Goal: Task Accomplishment & Management: Use online tool/utility

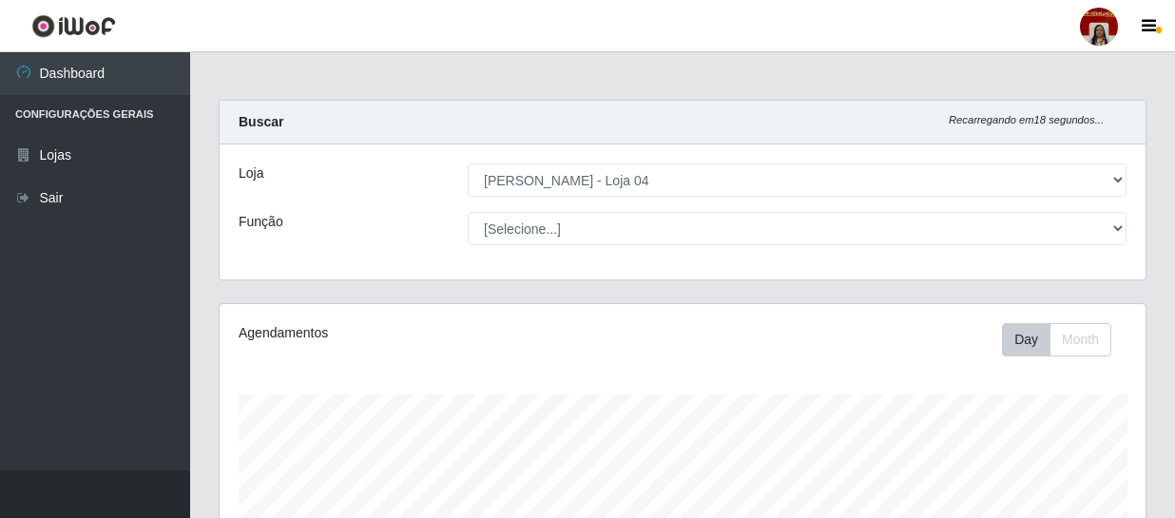
select select "251"
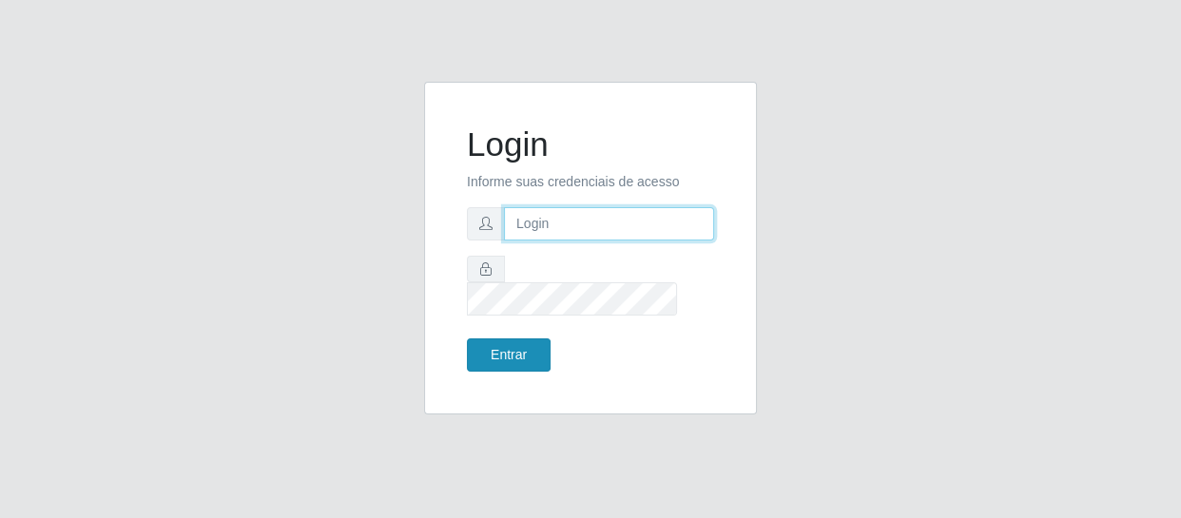
type input "[EMAIL_ADDRESS][DOMAIN_NAME]"
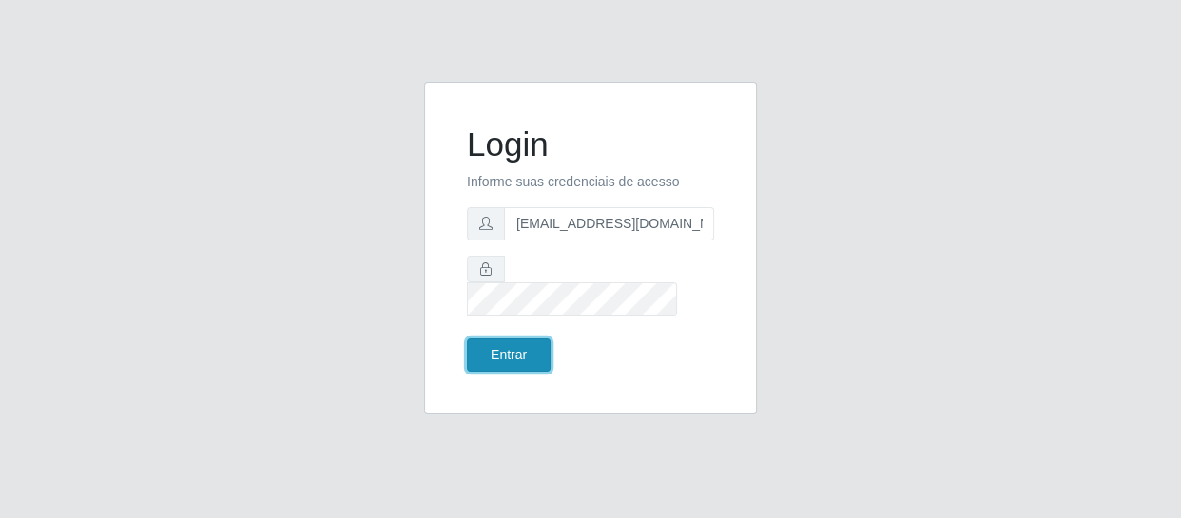
click at [513, 338] on button "Entrar" at bounding box center [509, 354] width 84 height 33
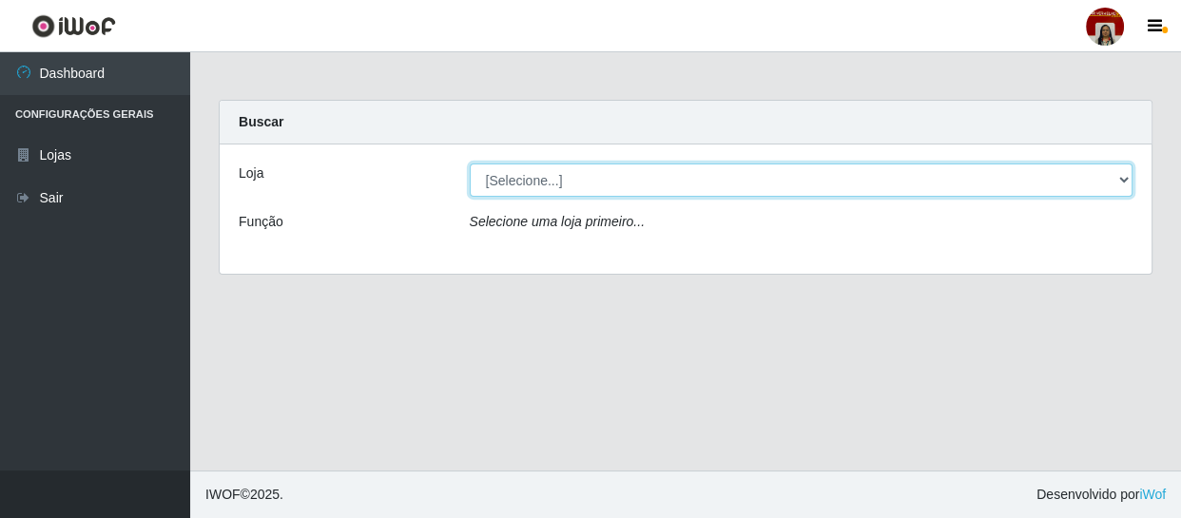
click at [521, 177] on select "[Selecione...] Mar Vermelho - Loja 04" at bounding box center [801, 179] width 663 height 33
select select "251"
click at [470, 163] on select "[Selecione...] Mar Vermelho - Loja 04" at bounding box center [801, 179] width 663 height 33
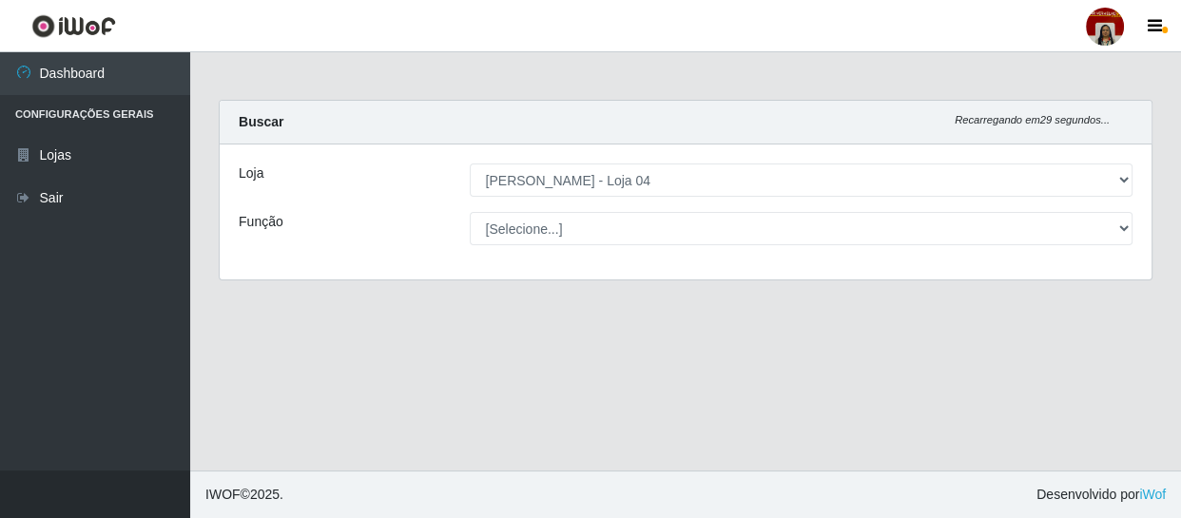
click at [524, 224] on select "[Selecione...] ASG ASG + ASG ++ Auxiliar de Depósito Auxiliar de Depósito + Aux…" at bounding box center [801, 228] width 663 height 33
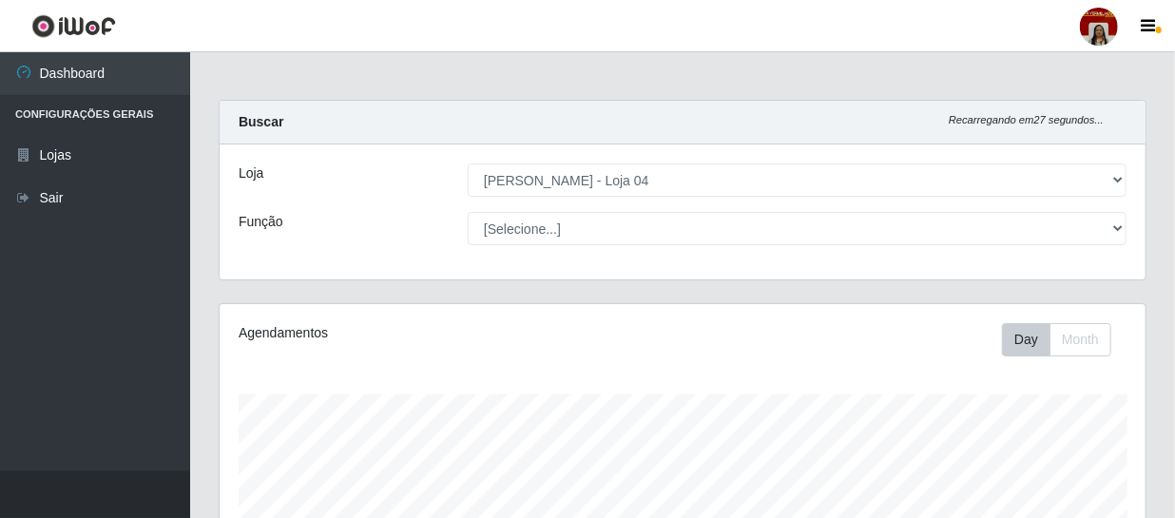
scroll to position [394, 926]
select select "22"
click at [468, 212] on select "[Selecione...] ASG ASG + ASG ++ Auxiliar de Depósito Auxiliar de Depósito + Aux…" at bounding box center [797, 228] width 659 height 33
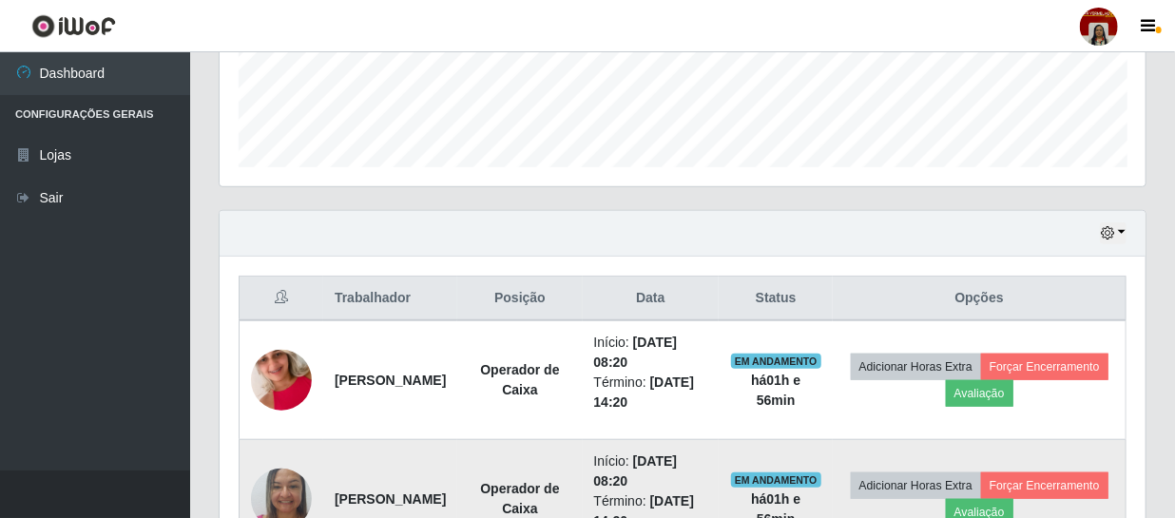
scroll to position [426, 0]
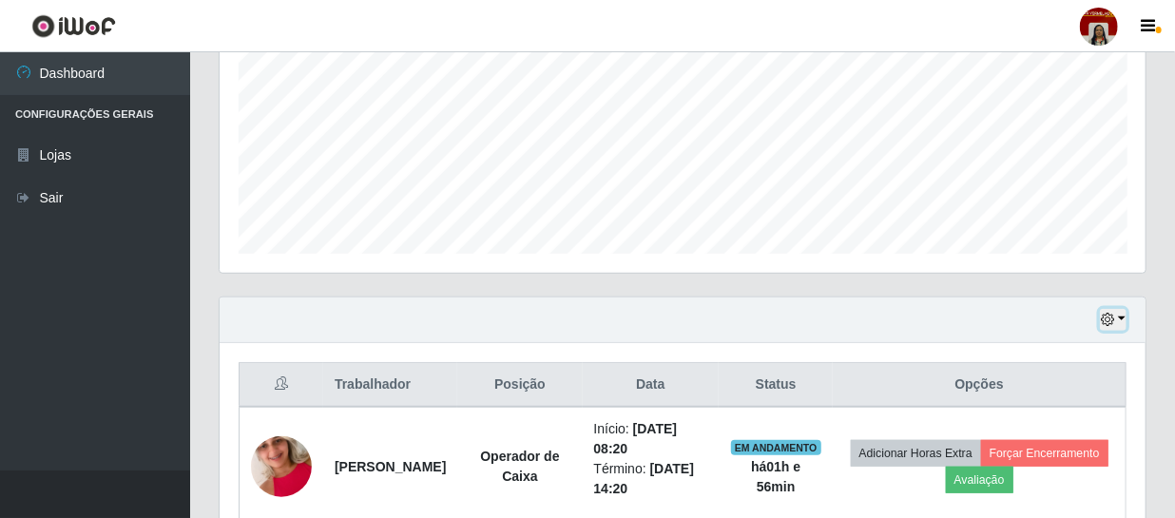
click at [1114, 320] on icon "button" at bounding box center [1107, 319] width 13 height 13
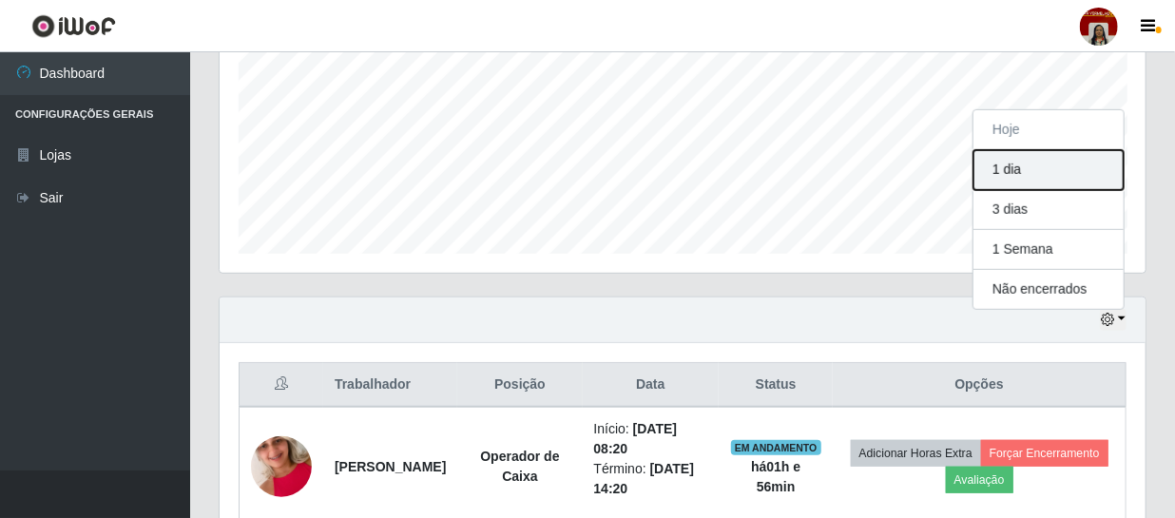
click at [1016, 174] on button "1 dia" at bounding box center [1048, 170] width 150 height 40
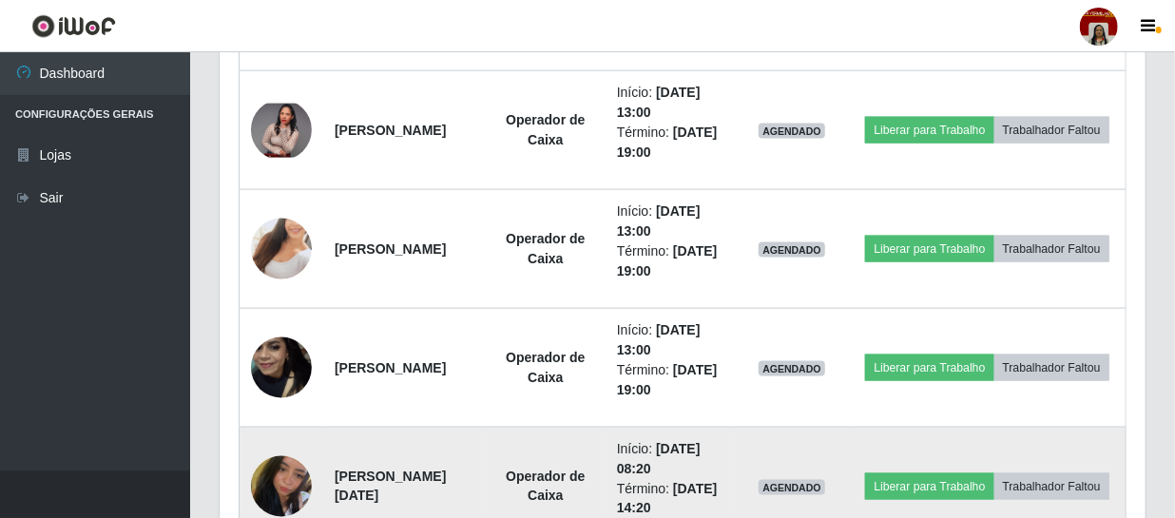
scroll to position [1117, 0]
